Goal: Find specific page/section: Find specific page/section

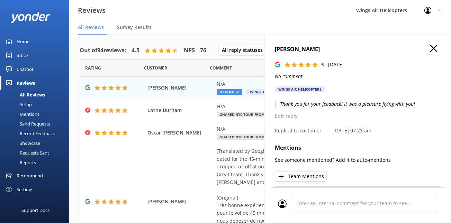
scroll to position [18, 0]
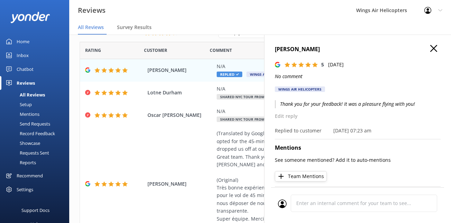
click at [434, 50] on icon "button" at bounding box center [433, 48] width 7 height 7
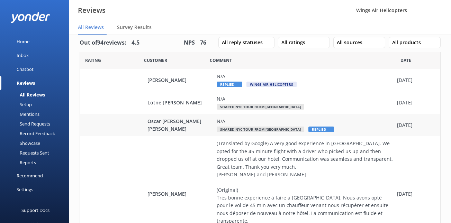
scroll to position [9, 0]
